Goal: Check status

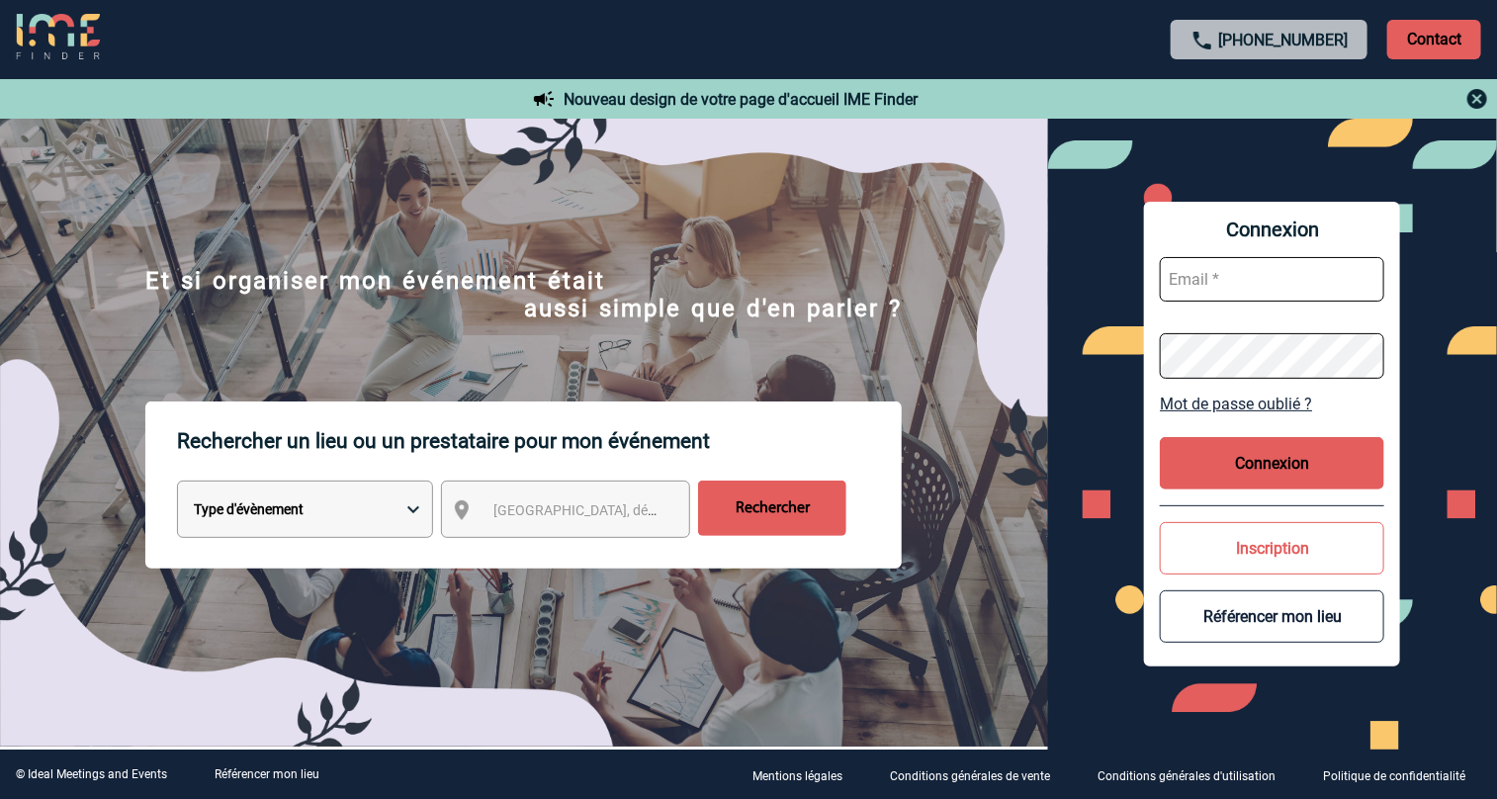
type input "vkalb@ime-groupe.com"
click at [1307, 470] on button "Connexion" at bounding box center [1272, 463] width 225 height 52
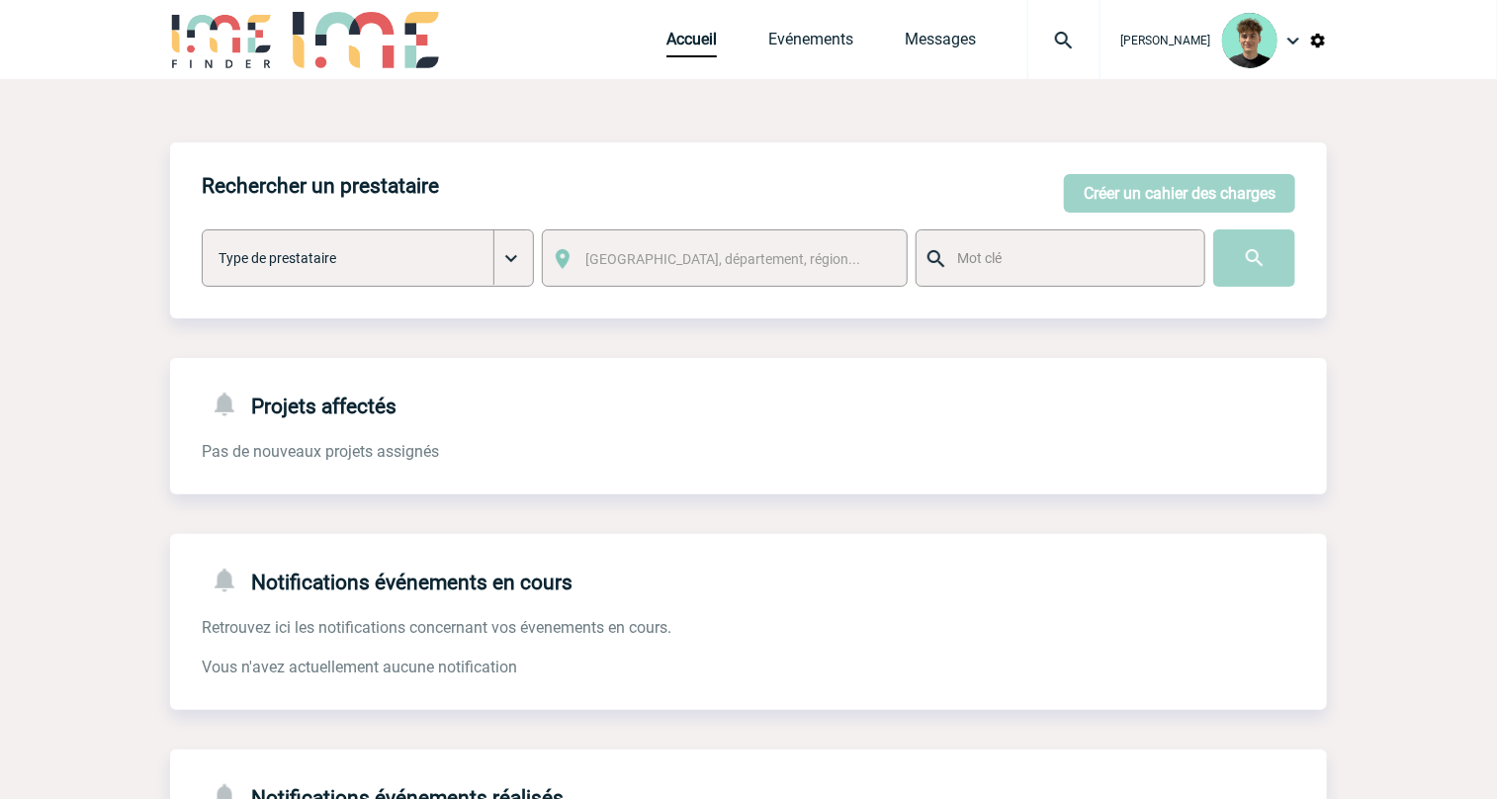
click at [1085, 32] on img at bounding box center [1064, 41] width 71 height 24
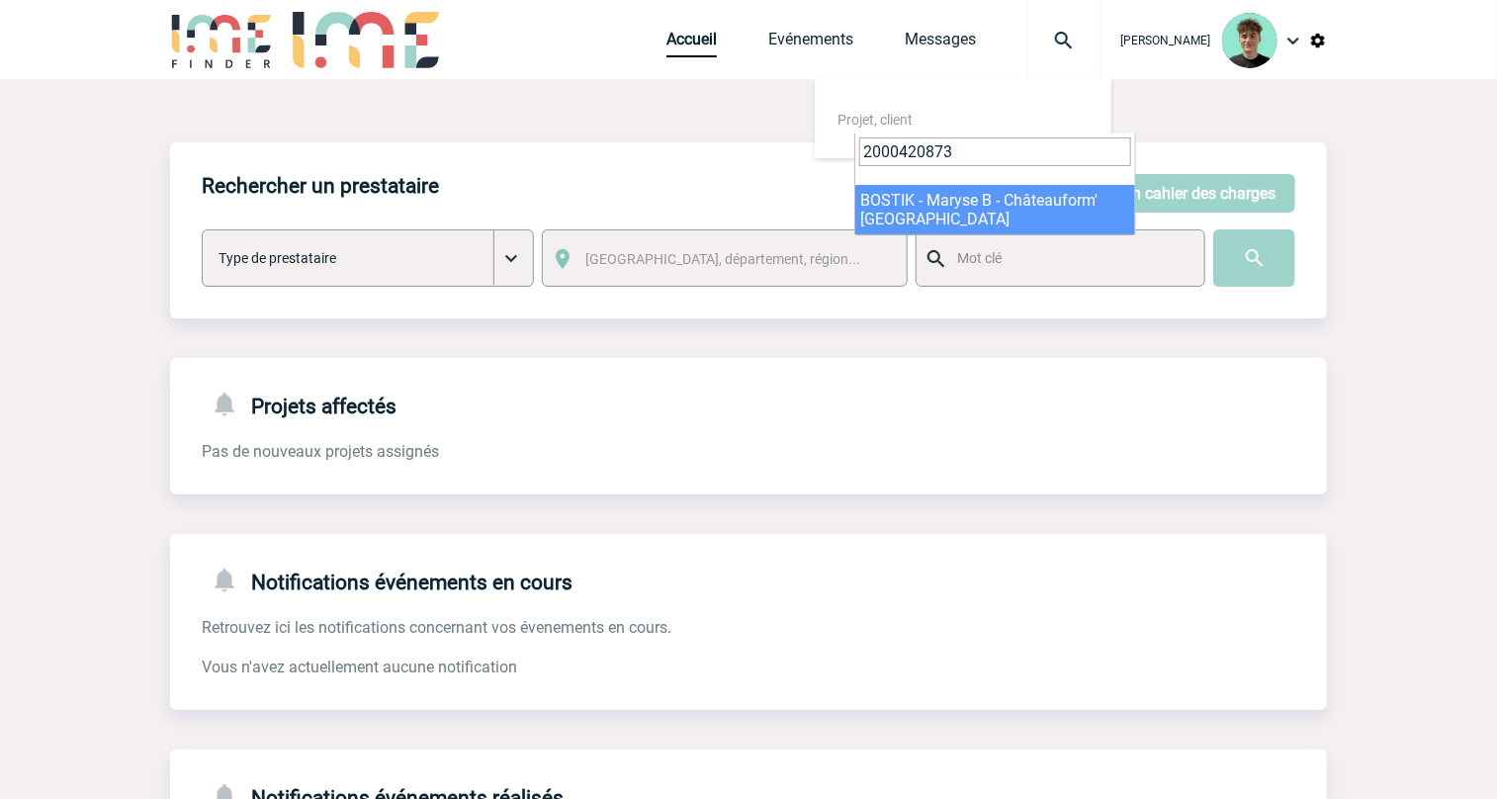
type input "2000420873"
select select "20374"
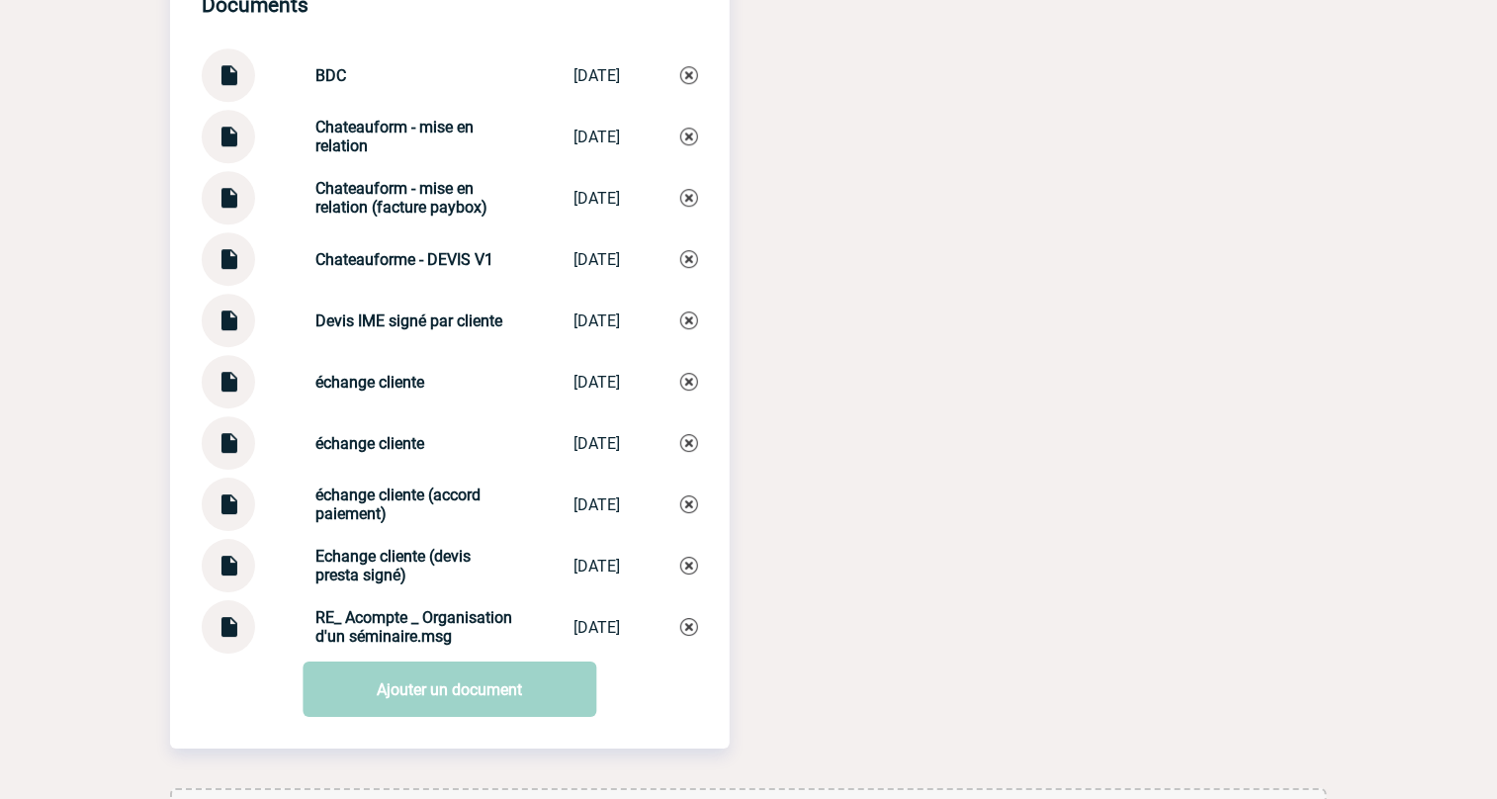
scroll to position [2454, 0]
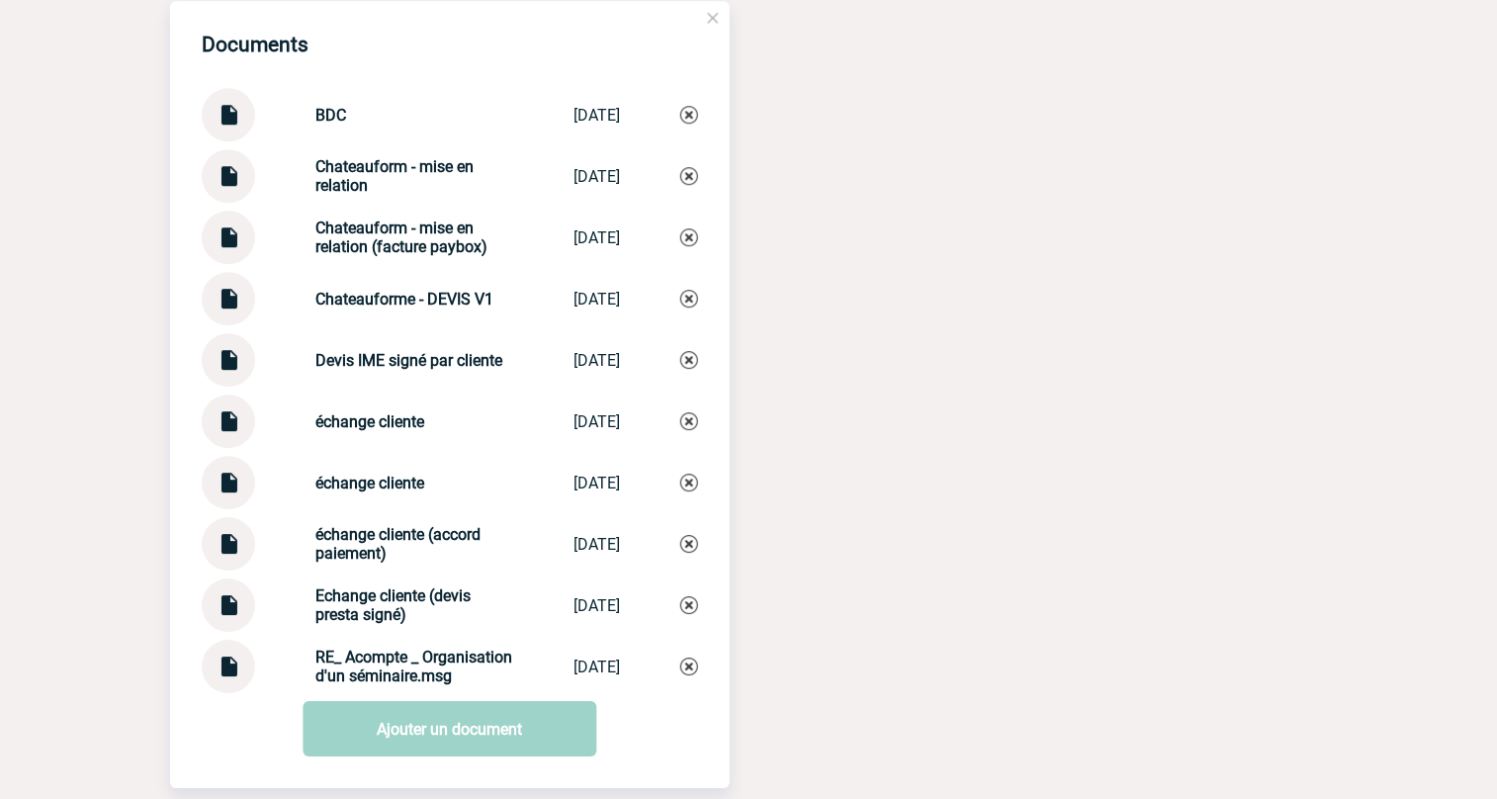
click at [227, 311] on img at bounding box center [229, 291] width 26 height 39
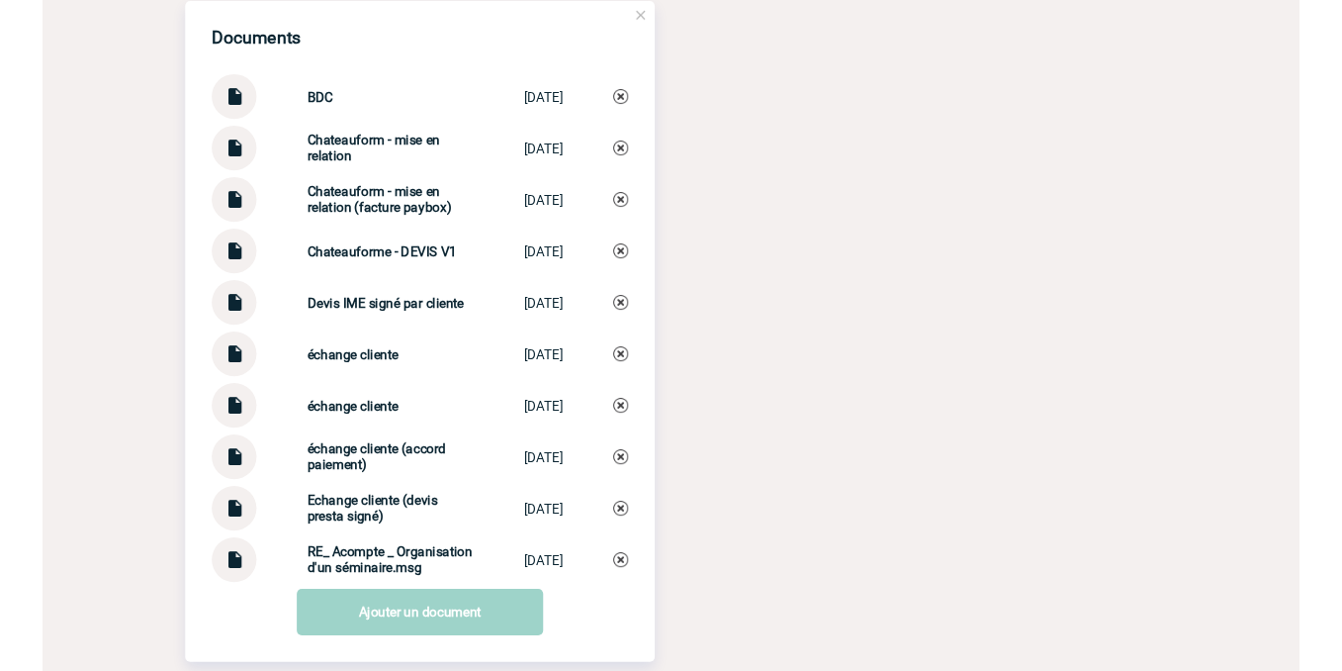
scroll to position [2459, 0]
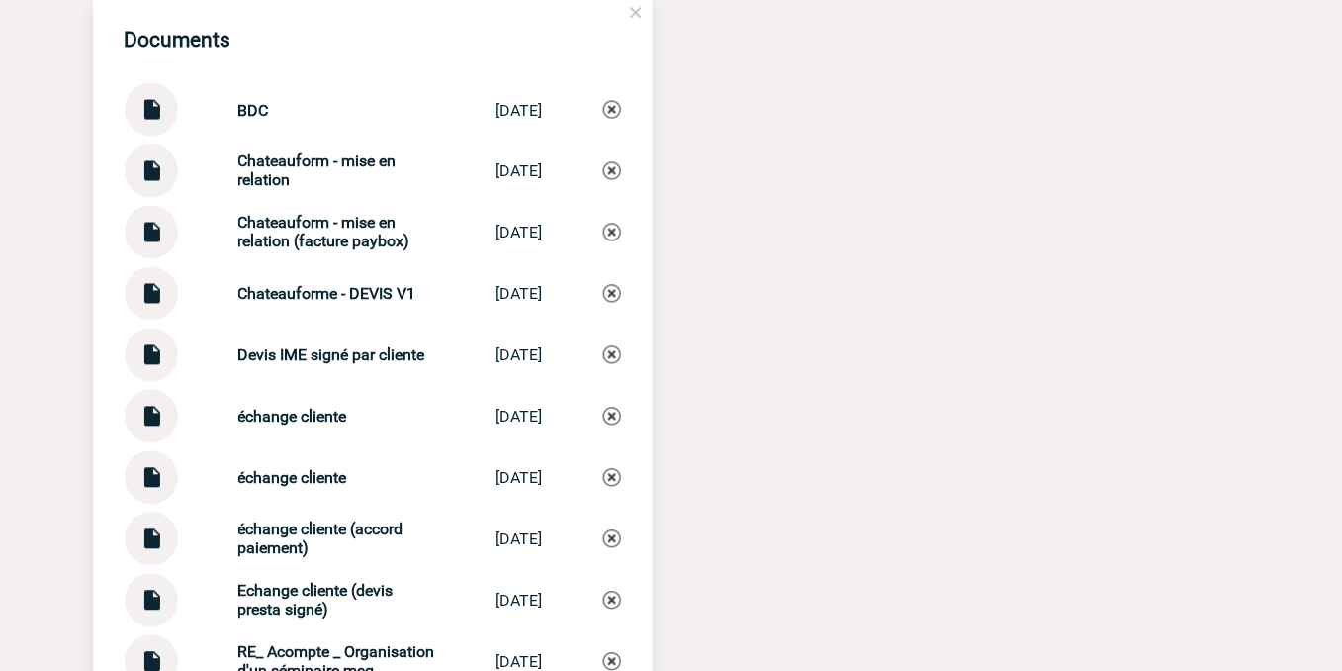
click at [888, 348] on div "Documents BDC BDC [DATE] Chateauform - mise en relation Chateauform - m... [DAT…" at bounding box center [671, 409] width 1157 height 827
